Goal: Task Accomplishment & Management: Use online tool/utility

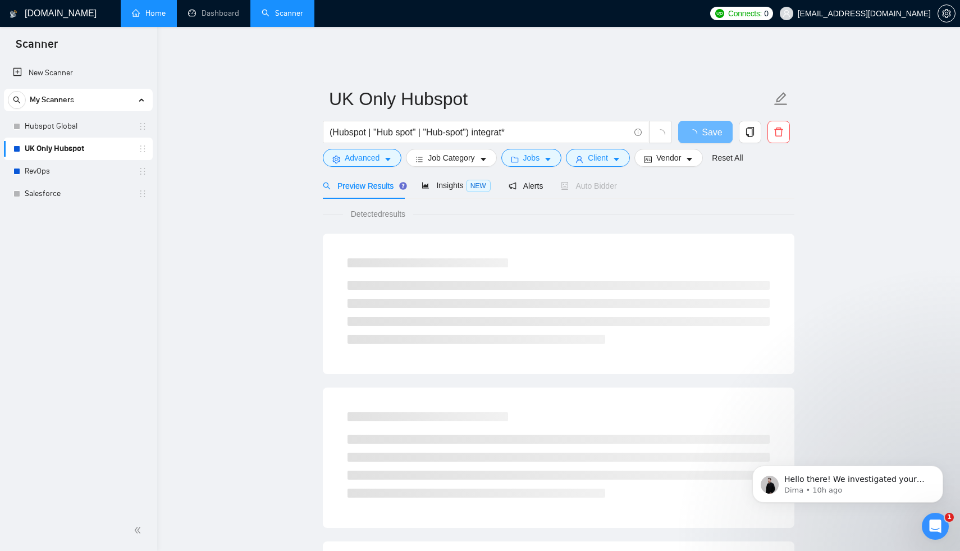
click at [158, 12] on link "Home" at bounding box center [149, 13] width 34 height 10
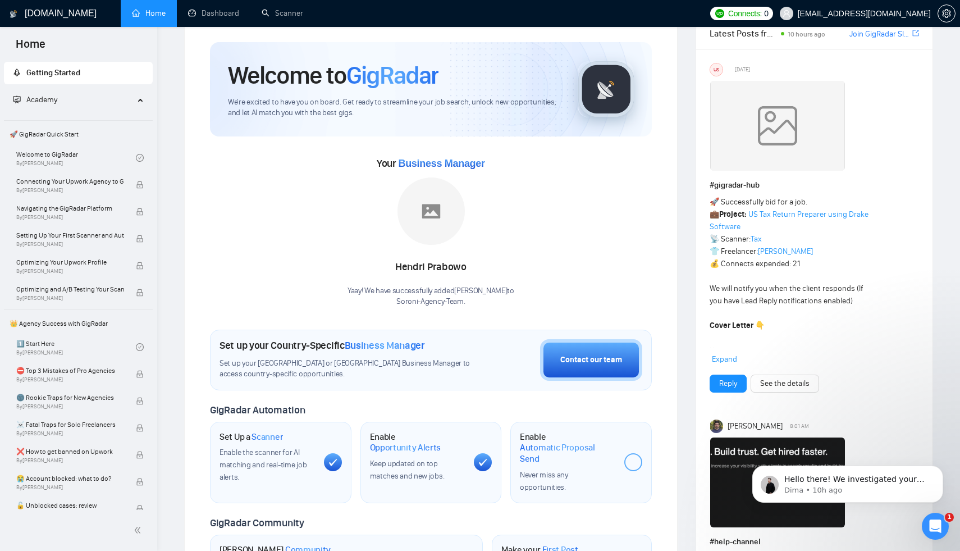
scroll to position [76, 0]
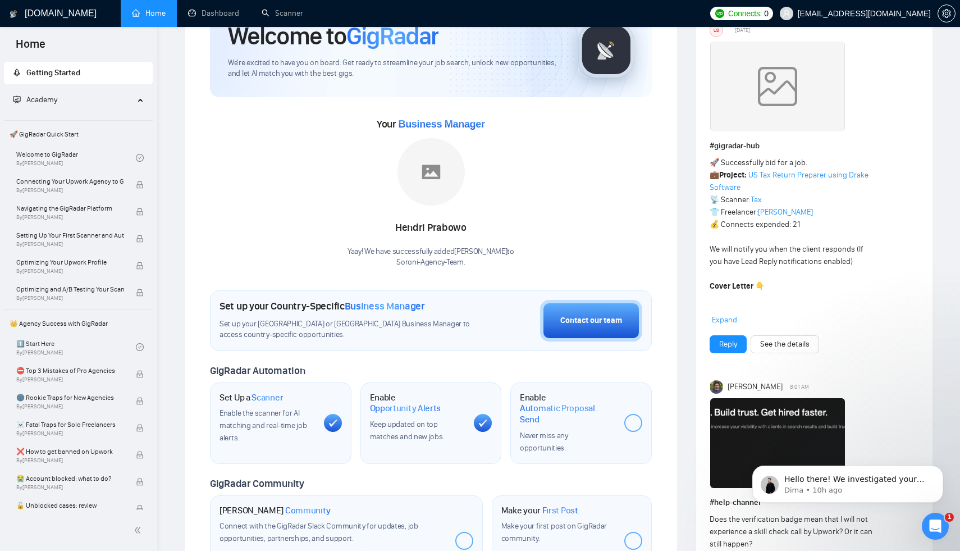
click at [589, 364] on div "GigRadar Automation" at bounding box center [431, 370] width 442 height 13
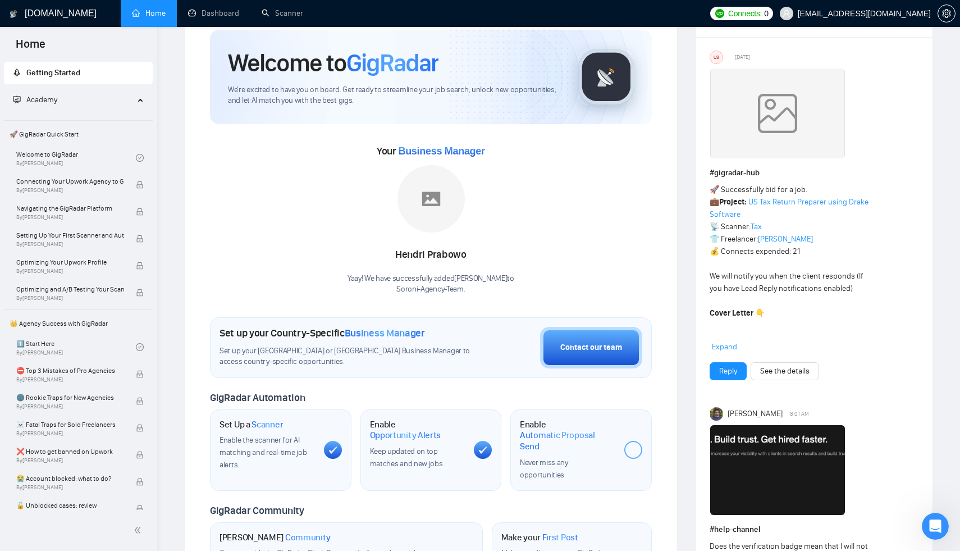
scroll to position [0, 0]
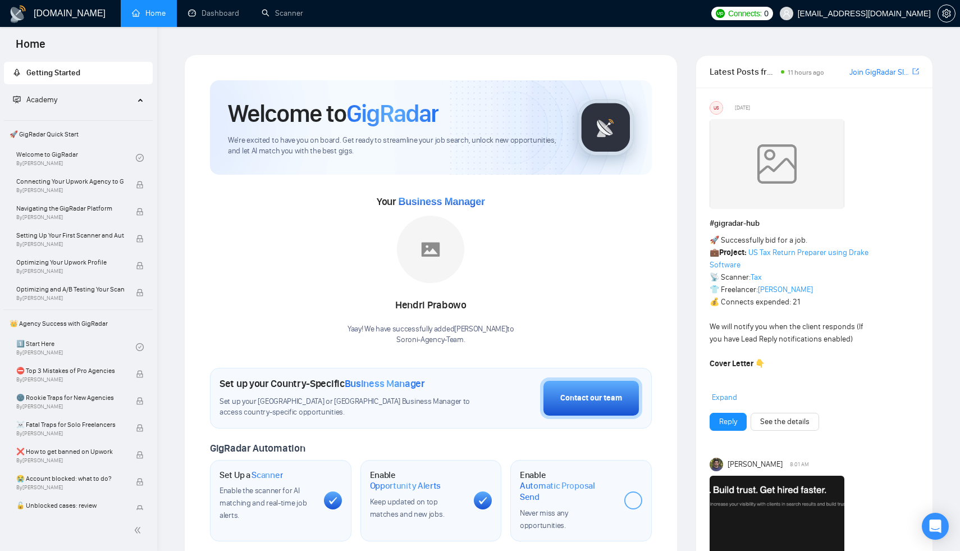
scroll to position [118, 0]
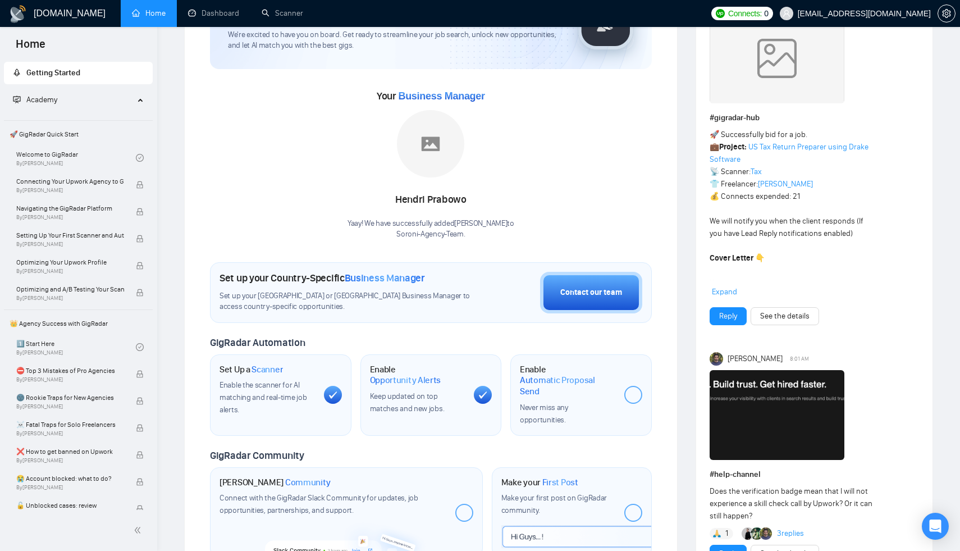
click at [457, 90] on span "Business Manager" at bounding box center [441, 95] width 86 height 11
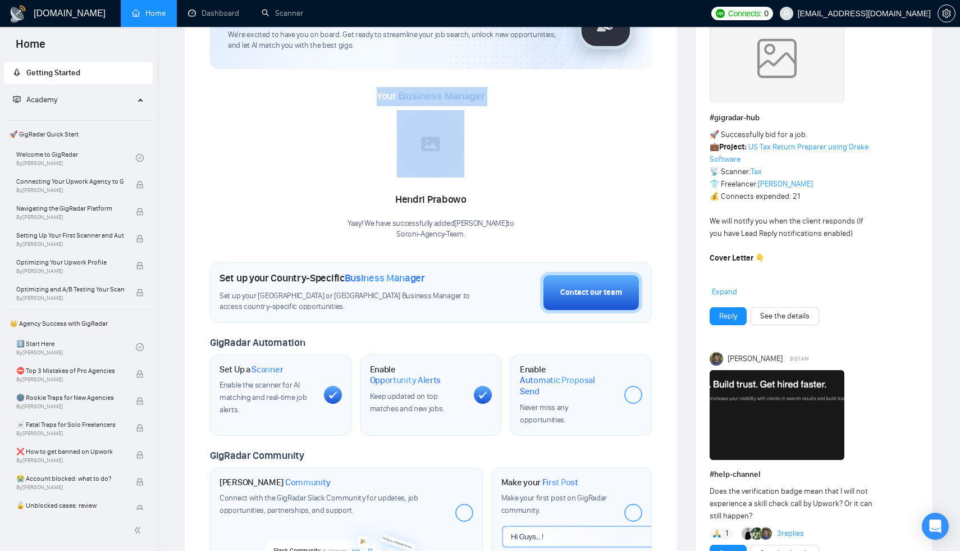
click at [457, 90] on span "Business Manager" at bounding box center [441, 95] width 86 height 11
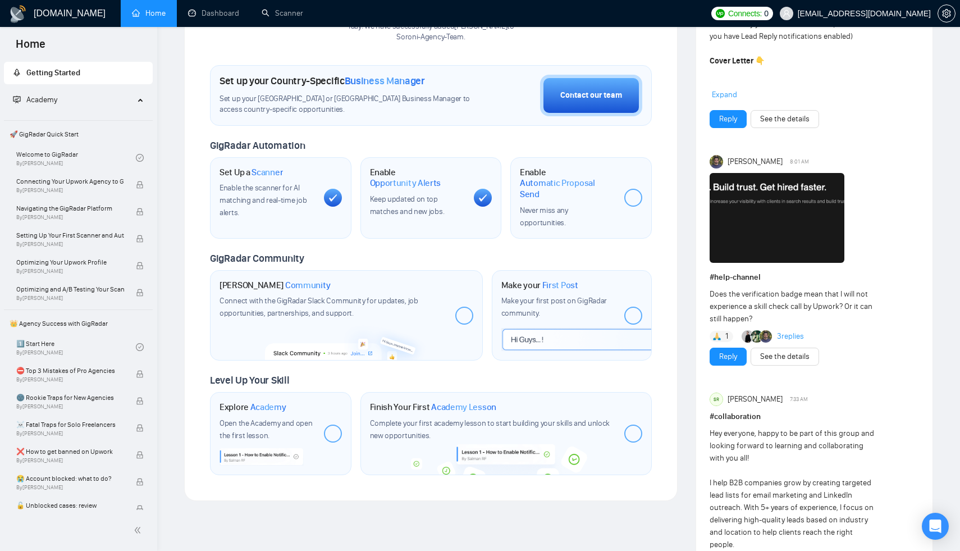
scroll to position [201, 0]
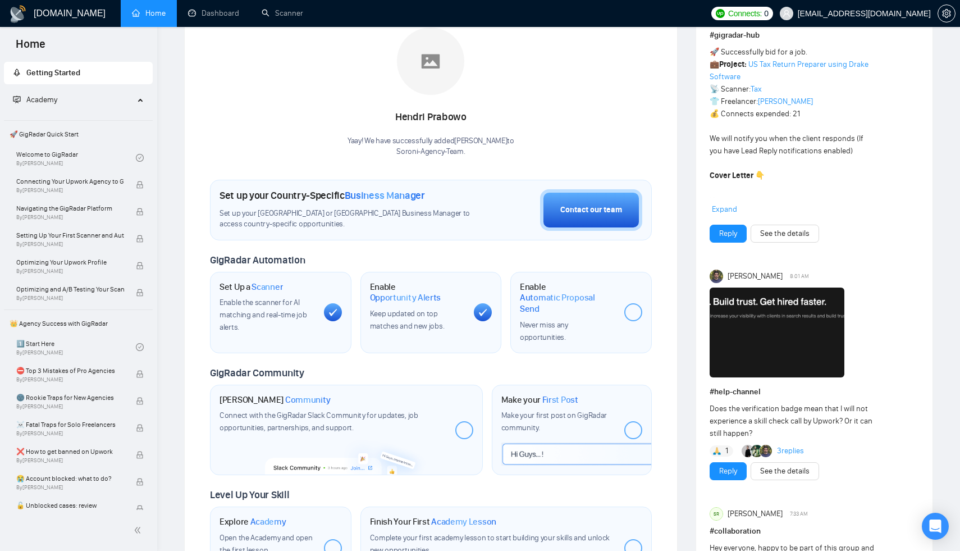
click at [560, 292] on span "Automatic Proposal Send" at bounding box center [567, 303] width 95 height 22
click at [289, 18] on link "Scanner" at bounding box center [283, 13] width 42 height 10
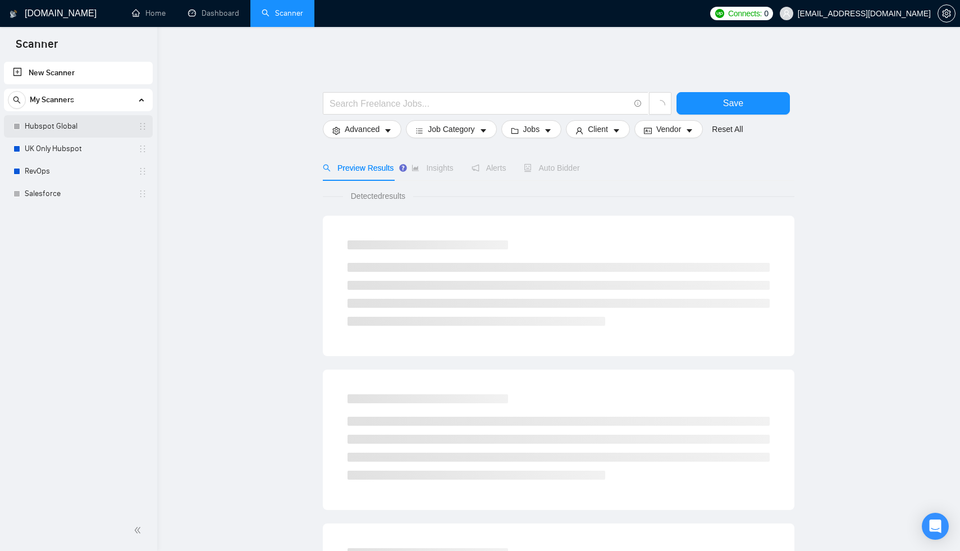
click at [62, 131] on link "Hubspot Global" at bounding box center [78, 126] width 107 height 22
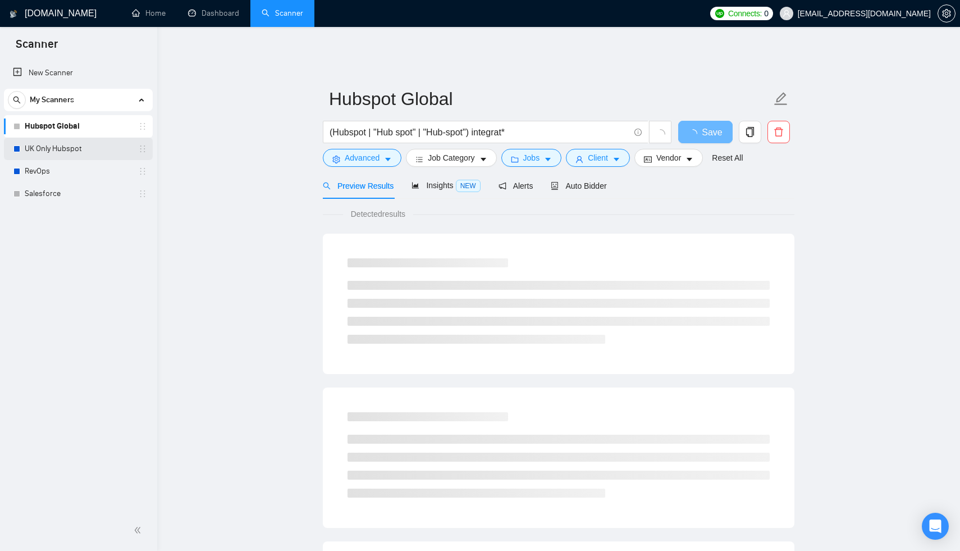
click at [58, 152] on link "UK Only Hubspot" at bounding box center [78, 149] width 107 height 22
click at [563, 234] on div at bounding box center [559, 304] width 472 height 140
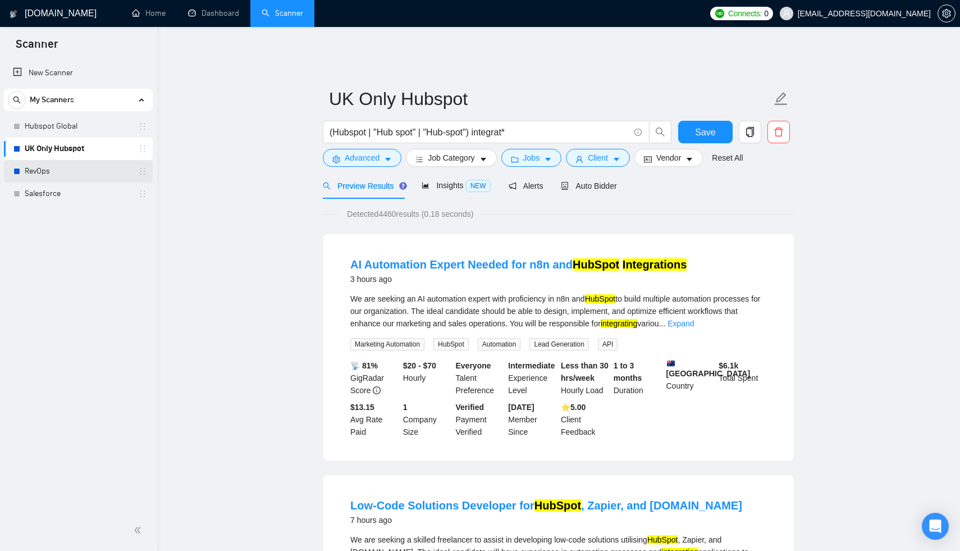
click at [64, 176] on link "RevOps" at bounding box center [78, 171] width 107 height 22
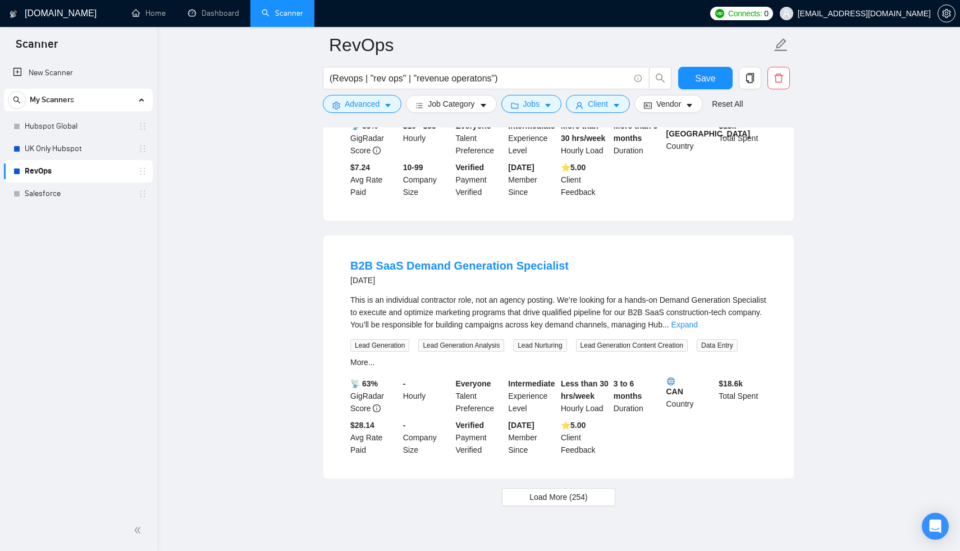
scroll to position [2334, 0]
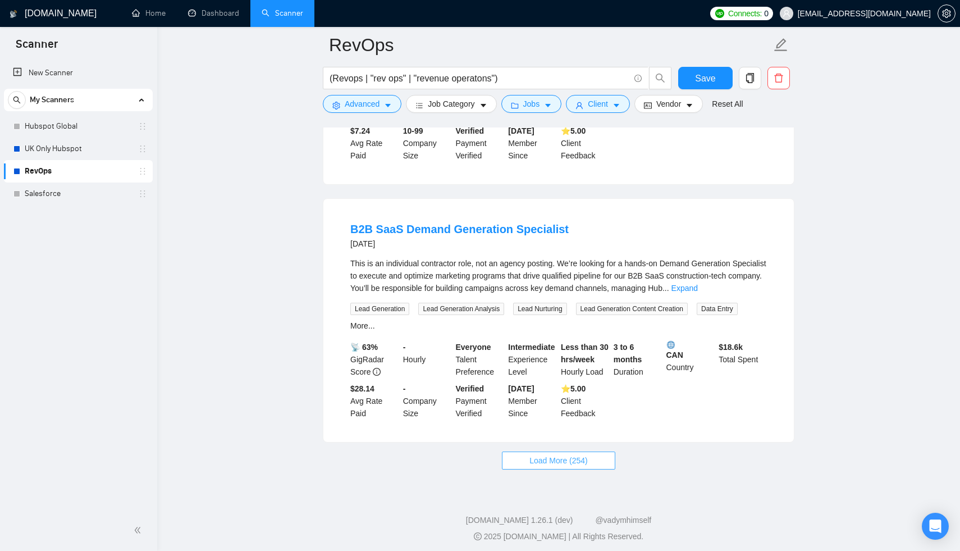
click at [568, 460] on span "Load More (254)" at bounding box center [558, 460] width 58 height 12
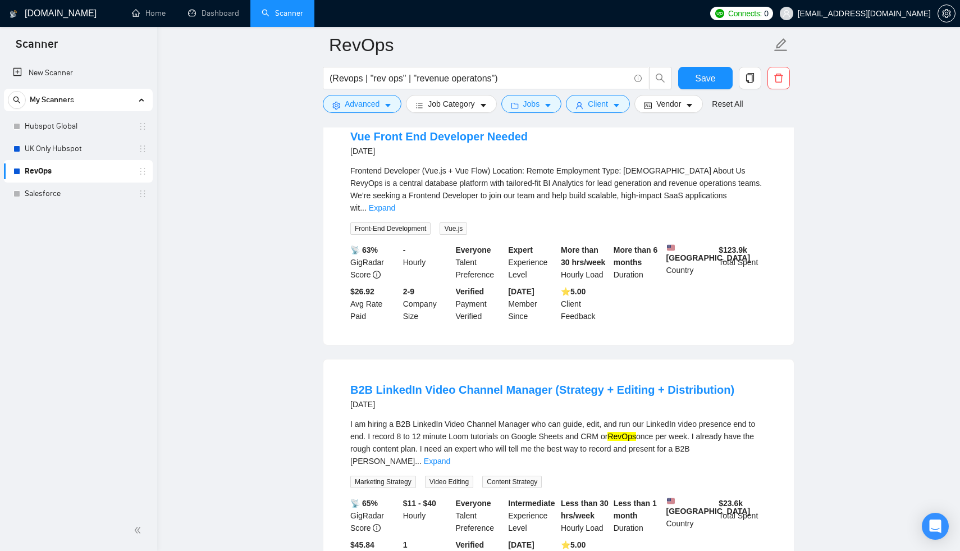
scroll to position [4884, 0]
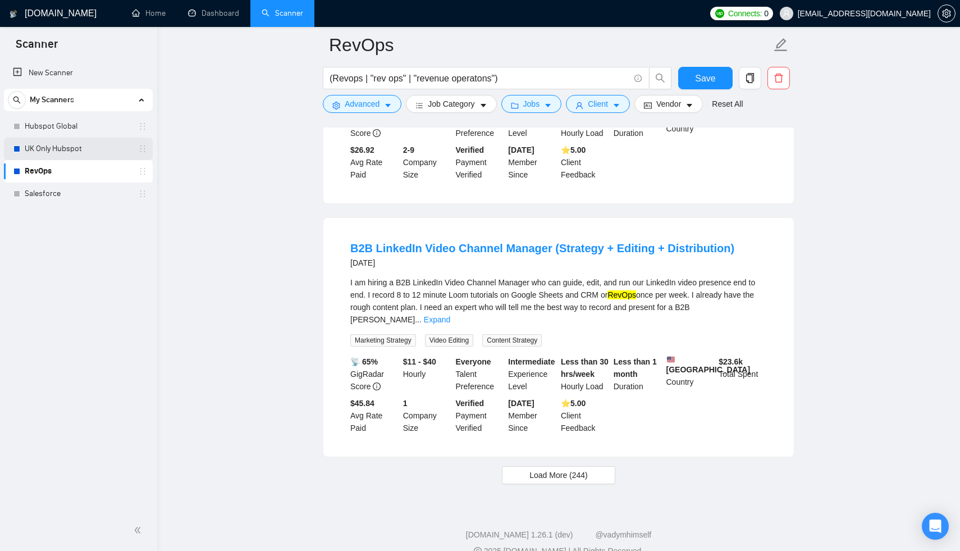
click at [50, 152] on link "UK Only Hubspot" at bounding box center [78, 149] width 107 height 22
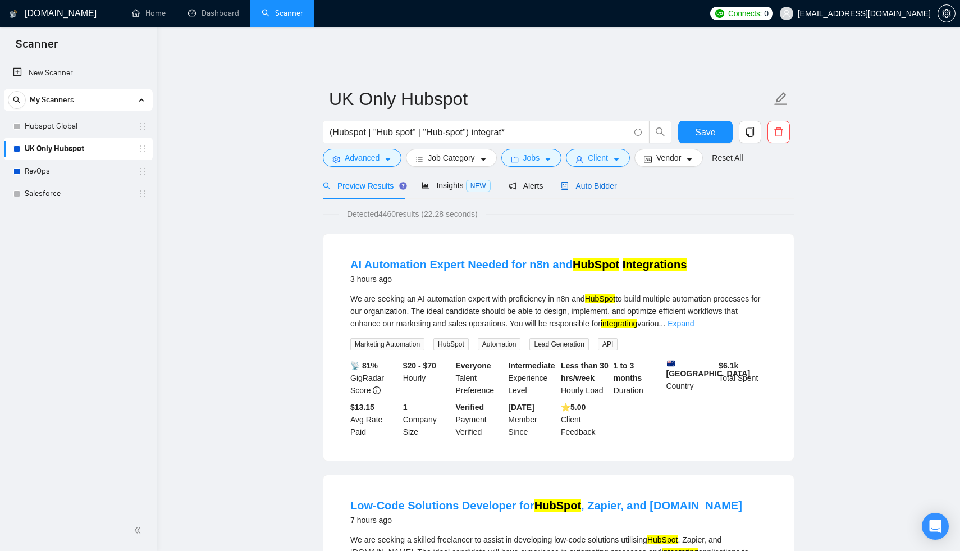
click at [581, 182] on div "Auto Bidder" at bounding box center [589, 186] width 56 height 12
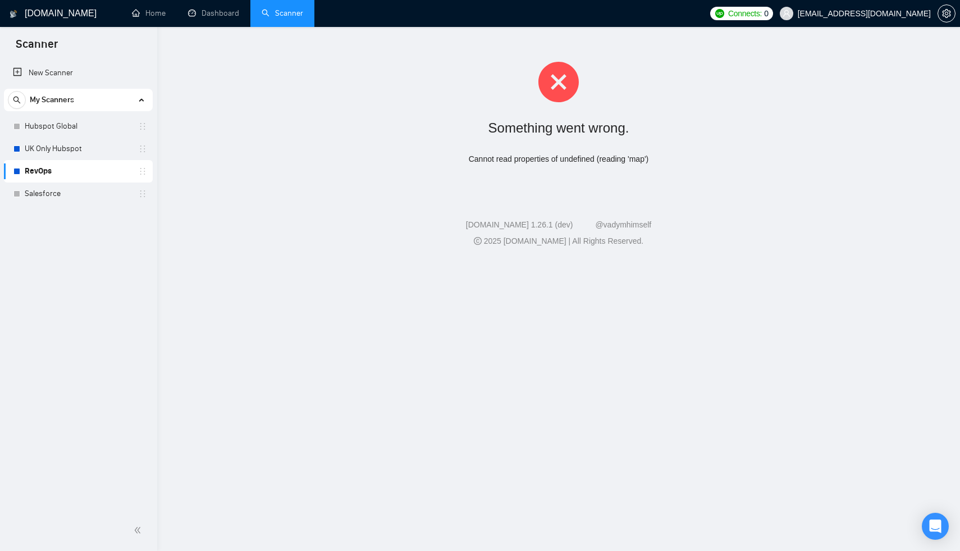
click at [561, 62] on icon "close-circle" at bounding box center [558, 82] width 40 height 40
click at [561, 65] on icon "close-circle" at bounding box center [558, 82] width 40 height 40
click at [207, 12] on link "Dashboard" at bounding box center [213, 13] width 51 height 10
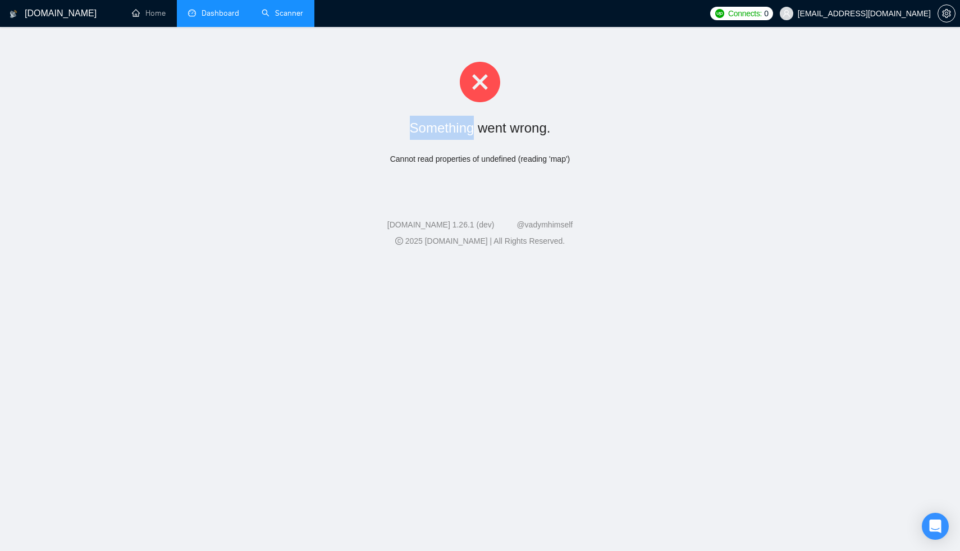
click at [262, 13] on link "Scanner" at bounding box center [283, 13] width 42 height 10
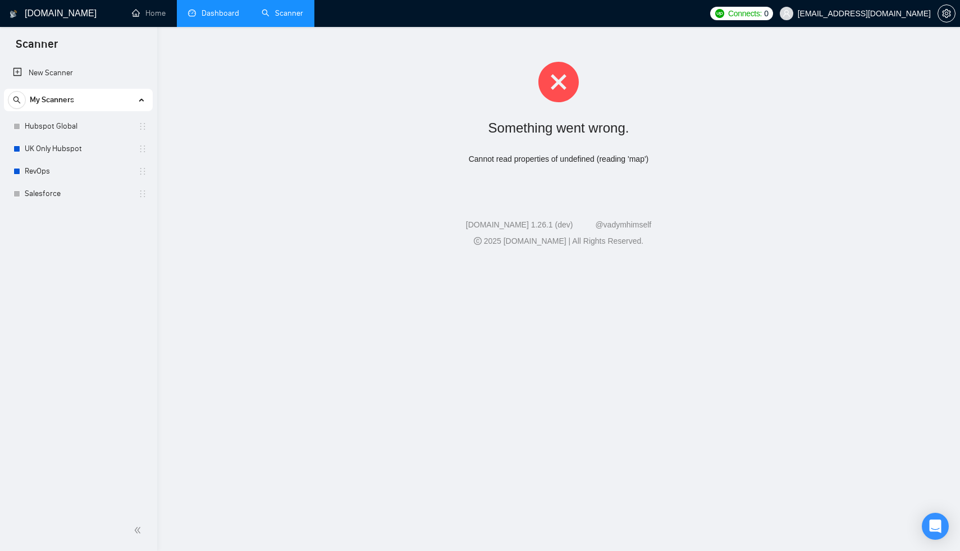
click at [875, 199] on footer "GigRadar.io 1.26.1 (dev) @vadymhimself 2025 GigRadar.io | All Rights Reserved." at bounding box center [558, 226] width 803 height 68
click at [867, 155] on div "Cannot read properties of undefined (reading 'map')" at bounding box center [558, 159] width 767 height 12
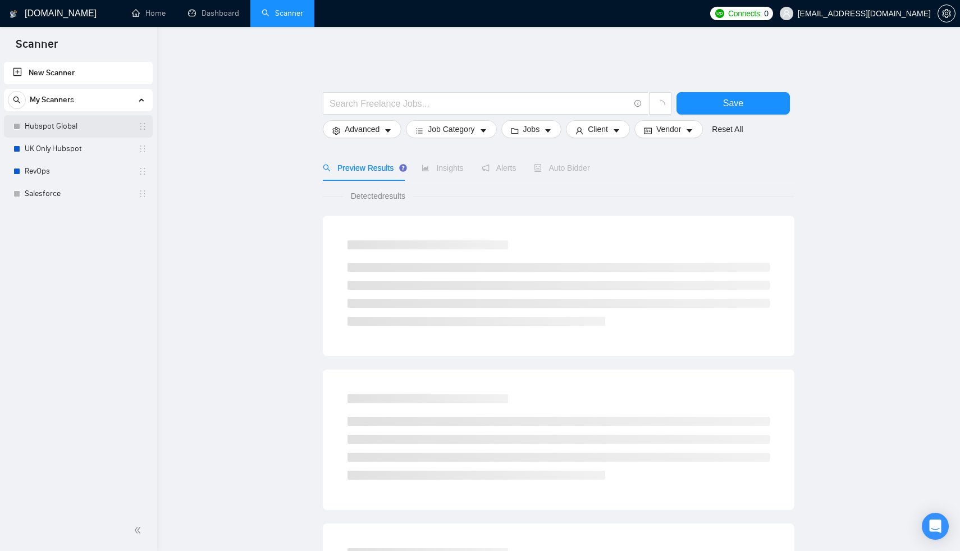
click at [94, 129] on link "Hubspot Global" at bounding box center [78, 126] width 107 height 22
